Goal: Transaction & Acquisition: Purchase product/service

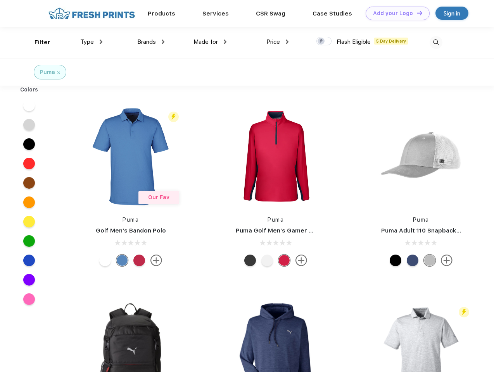
click at [395, 13] on link "Add your Logo Design Tool" at bounding box center [398, 14] width 64 height 14
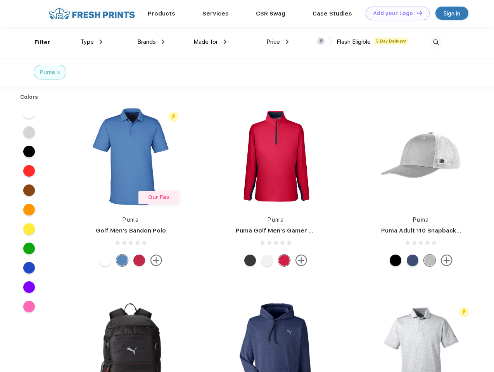
click at [0, 0] on div "Design Tool" at bounding box center [0, 0] width 0 height 0
click at [416, 13] on link "Add your Logo Design Tool" at bounding box center [398, 14] width 64 height 14
click at [37, 42] on div "Filter" at bounding box center [42, 42] width 16 height 9
click at [91, 42] on span "Type" at bounding box center [87, 41] width 14 height 7
click at [151, 42] on span "Brands" at bounding box center [146, 41] width 19 height 7
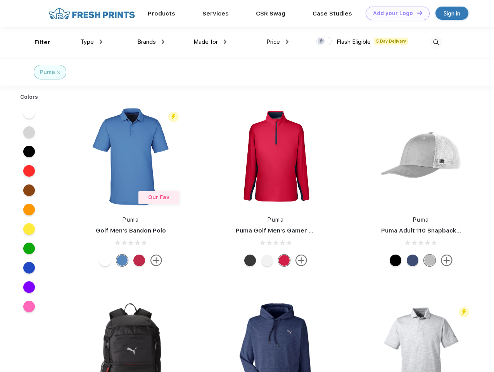
click at [210, 42] on span "Made for" at bounding box center [205, 41] width 24 height 7
click at [278, 42] on span "Price" at bounding box center [273, 41] width 14 height 7
click at [324, 41] on div at bounding box center [323, 41] width 15 height 9
click at [321, 41] on input "checkbox" at bounding box center [318, 38] width 5 height 5
click at [436, 42] on img at bounding box center [435, 42] width 13 height 13
